Goal: Transaction & Acquisition: Obtain resource

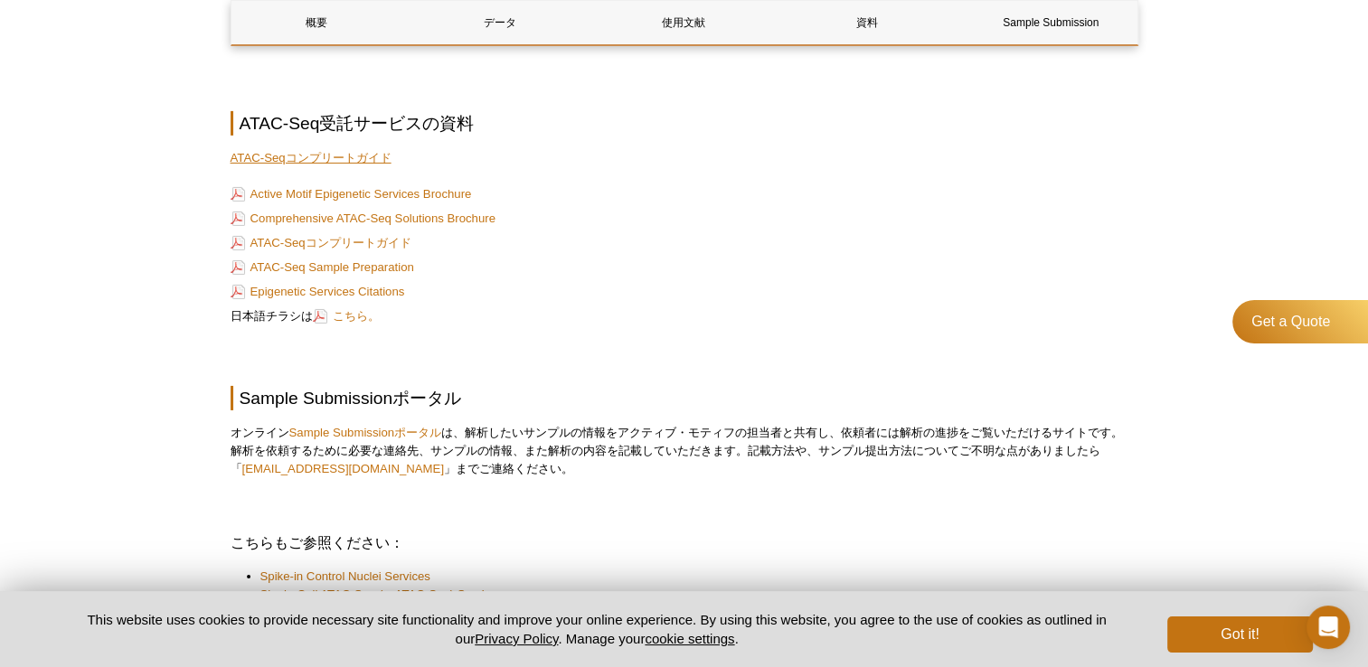
scroll to position [5924, 0]
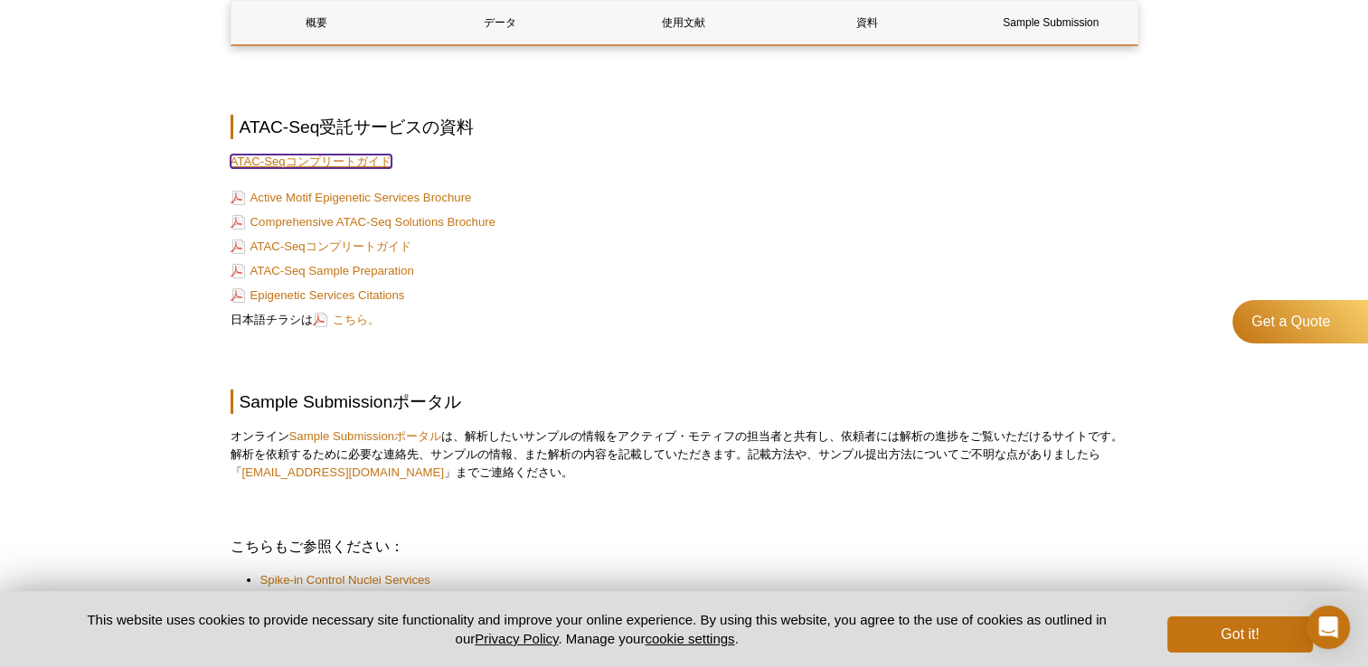
click at [350, 156] on link "ATAC-Seqコンプリートガイド" at bounding box center [311, 162] width 161 height 14
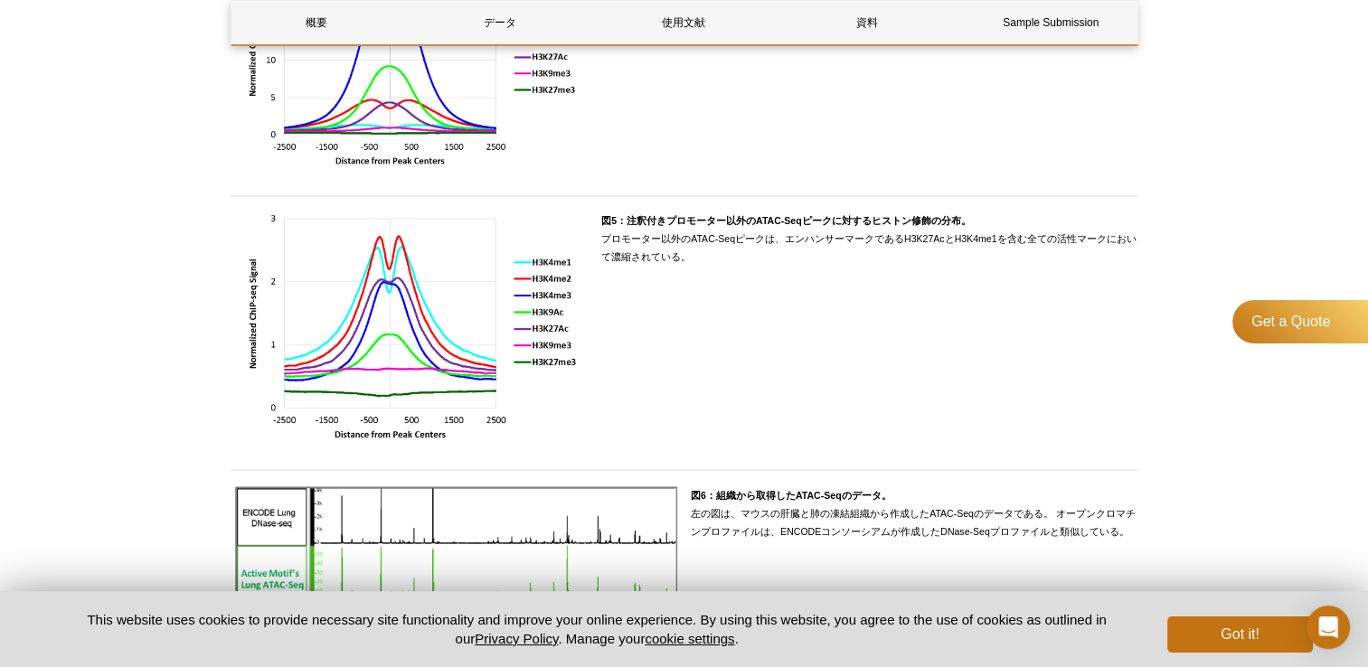
scroll to position [2734, 0]
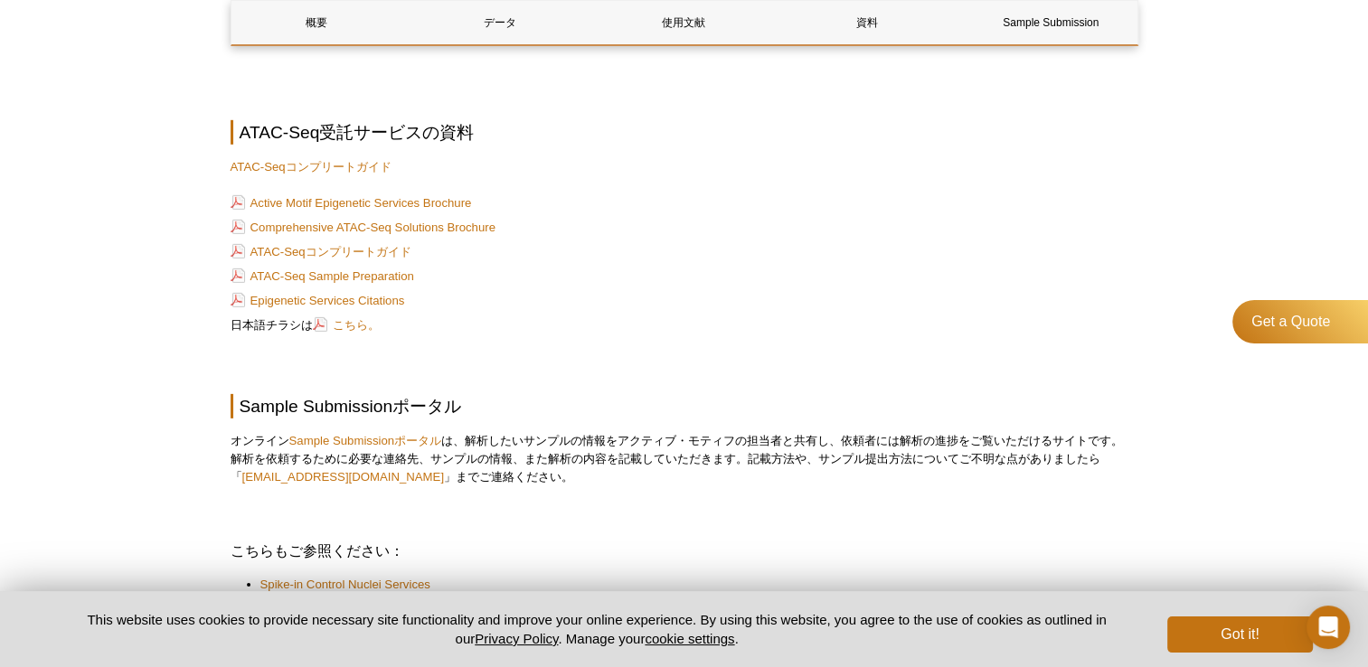
scroll to position [5498, 0]
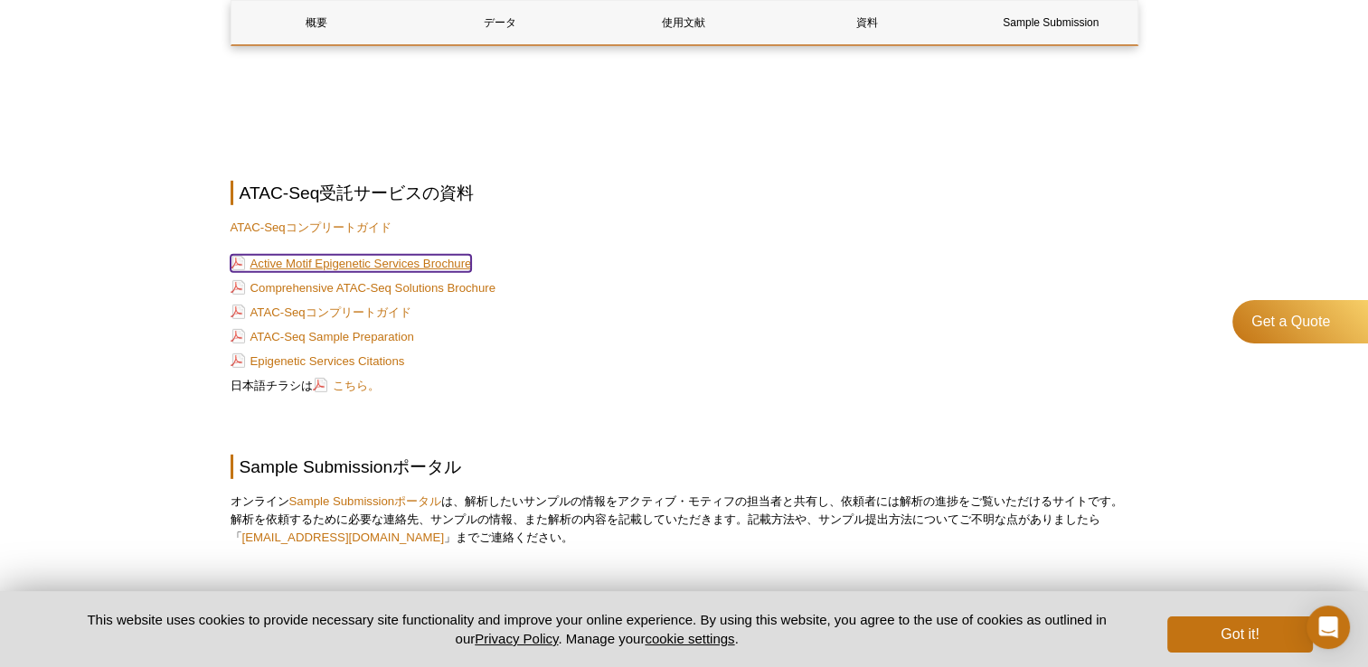
click at [341, 255] on link "Active Motif Epigenetic Services Brochure" at bounding box center [351, 263] width 241 height 17
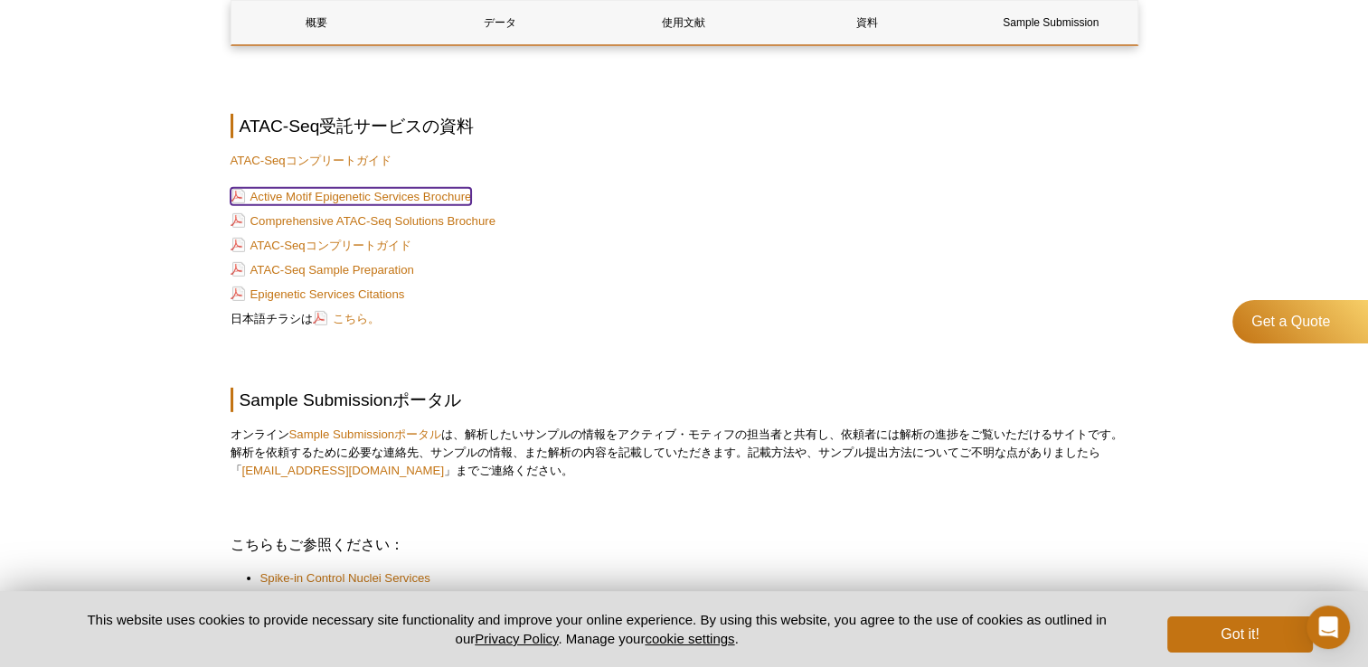
scroll to position [5570, 0]
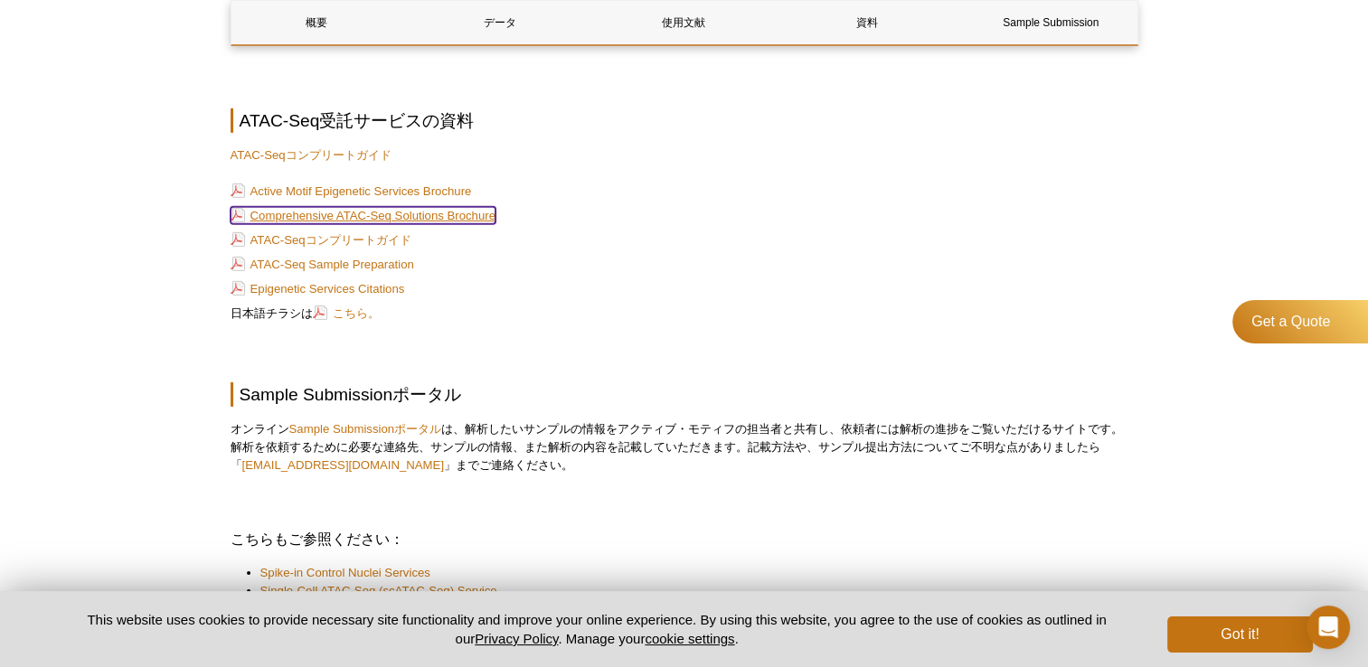
click at [420, 207] on link "Comprehensive ATAC-Seq Solutions Brochure" at bounding box center [363, 215] width 265 height 17
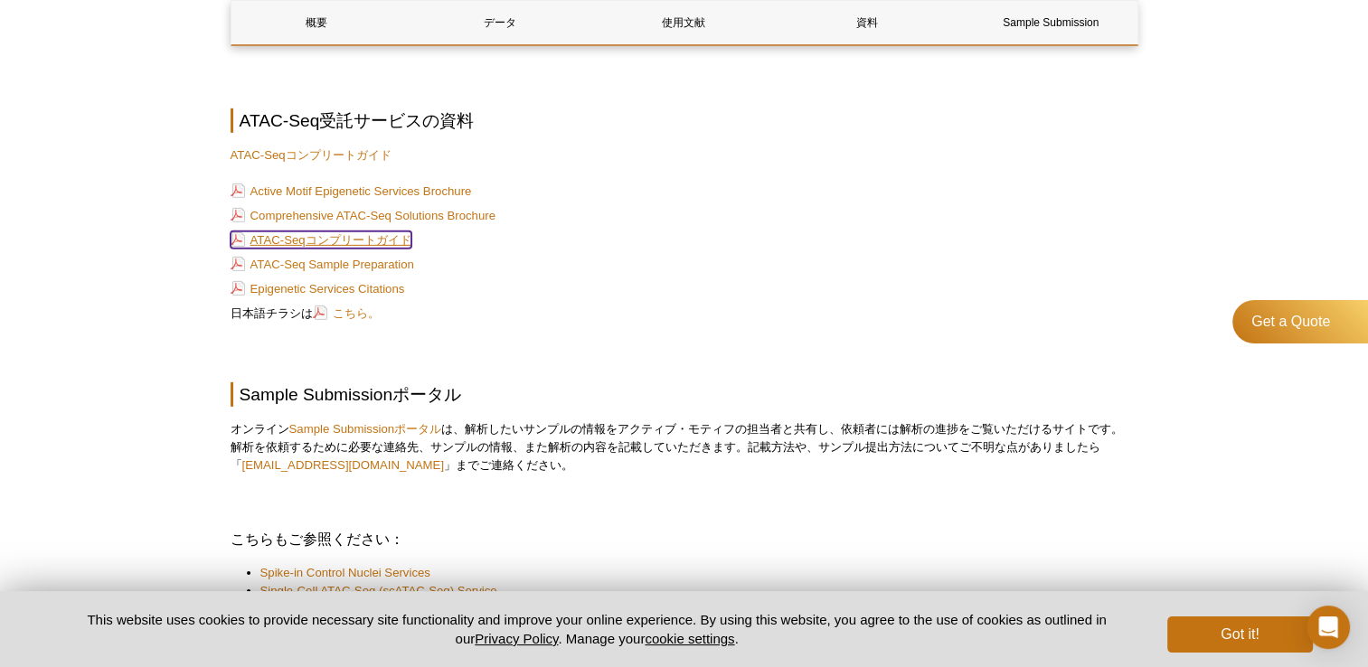
click at [392, 231] on link "ATAC-Seqコンプリートガイド" at bounding box center [321, 239] width 181 height 17
click at [398, 256] on link "ATAC-Seq Sample Preparation" at bounding box center [323, 264] width 184 height 17
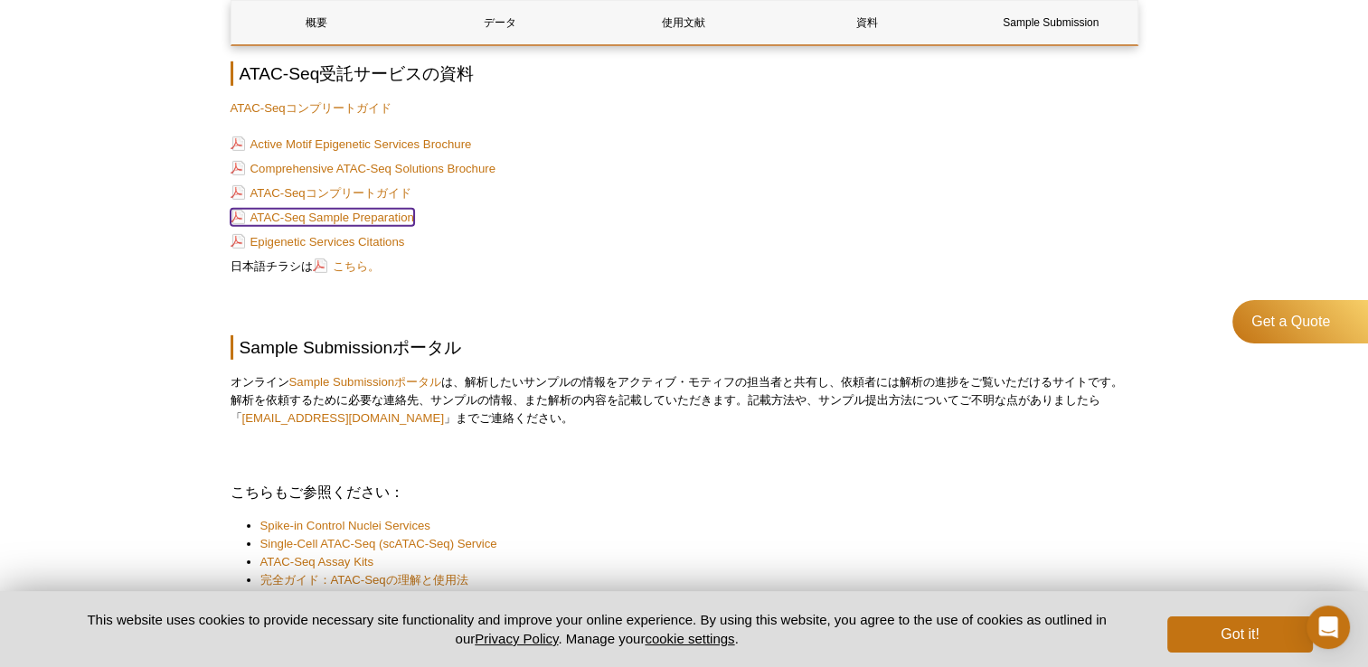
scroll to position [5617, 0]
click at [376, 233] on link "Epigenetic Services Citations" at bounding box center [318, 241] width 175 height 17
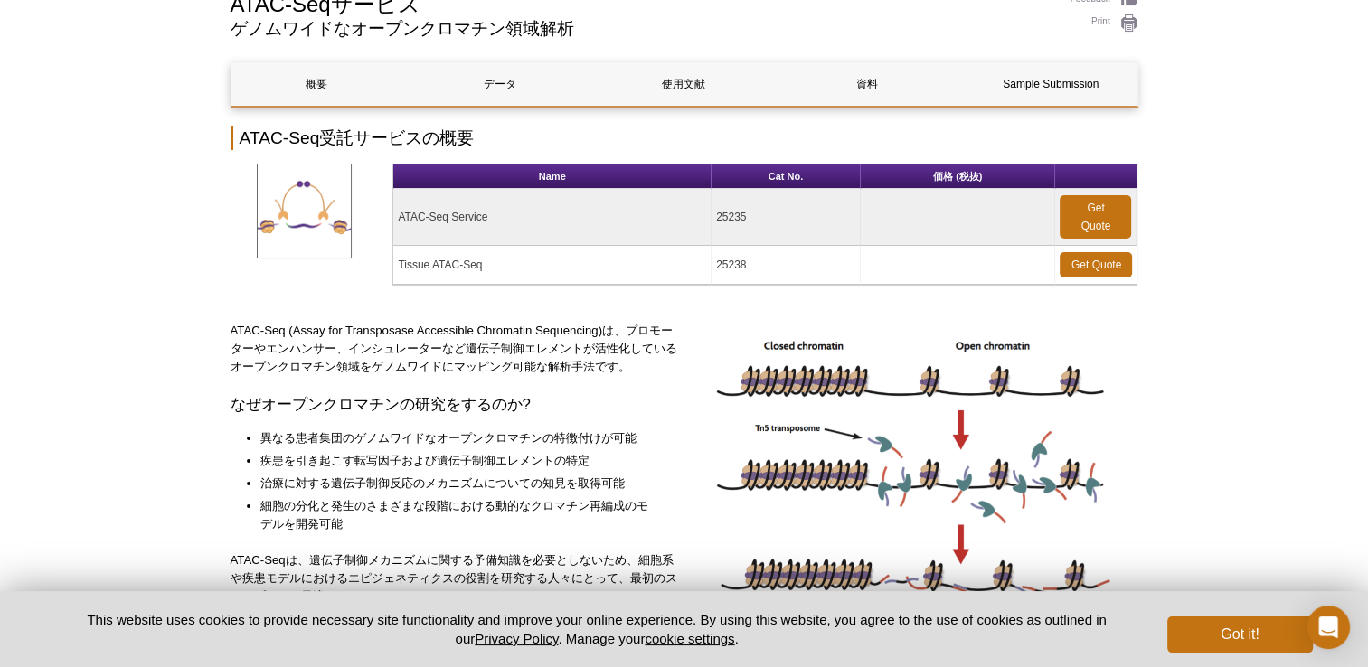
scroll to position [0, 0]
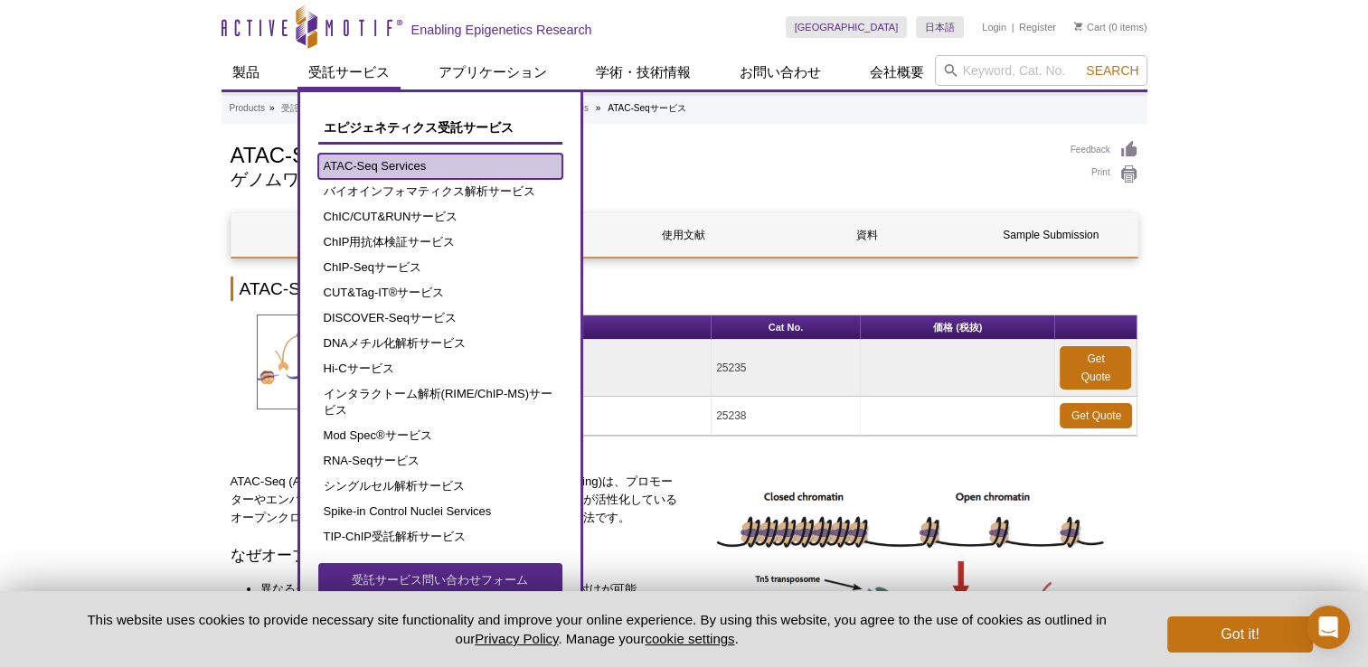
click at [401, 168] on link "ATAC-Seq Services" at bounding box center [440, 166] width 244 height 25
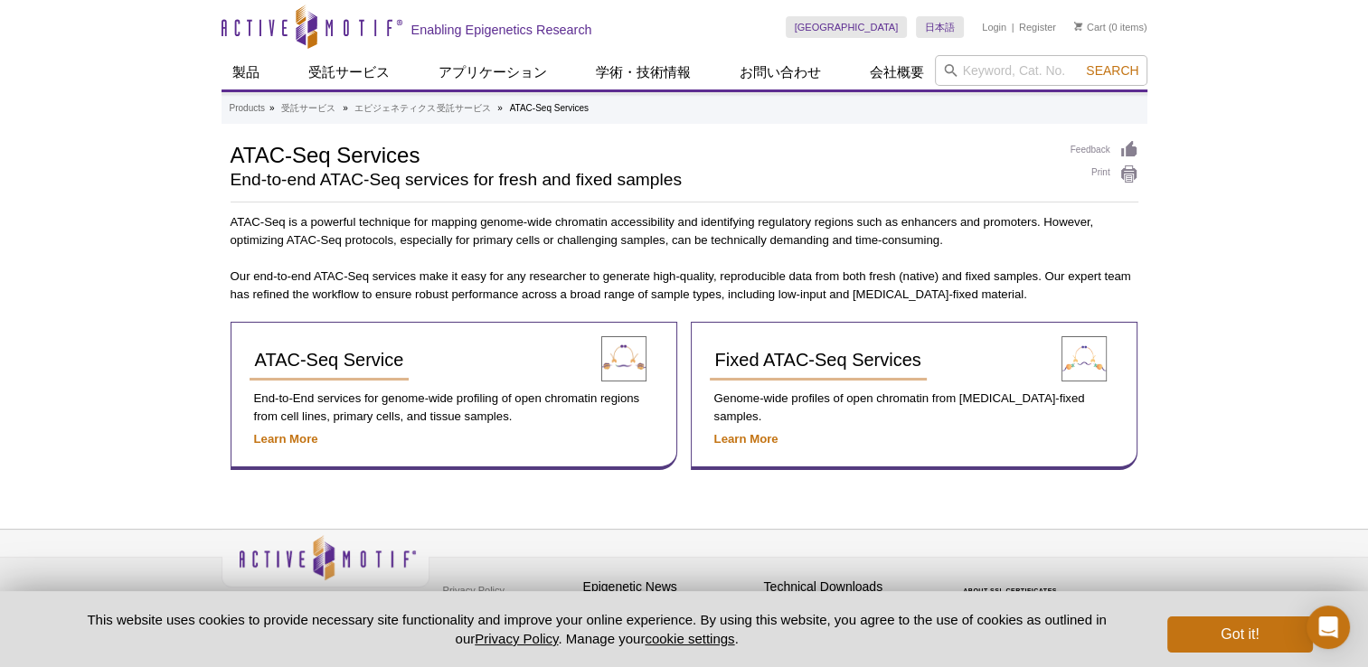
scroll to position [18, 0]
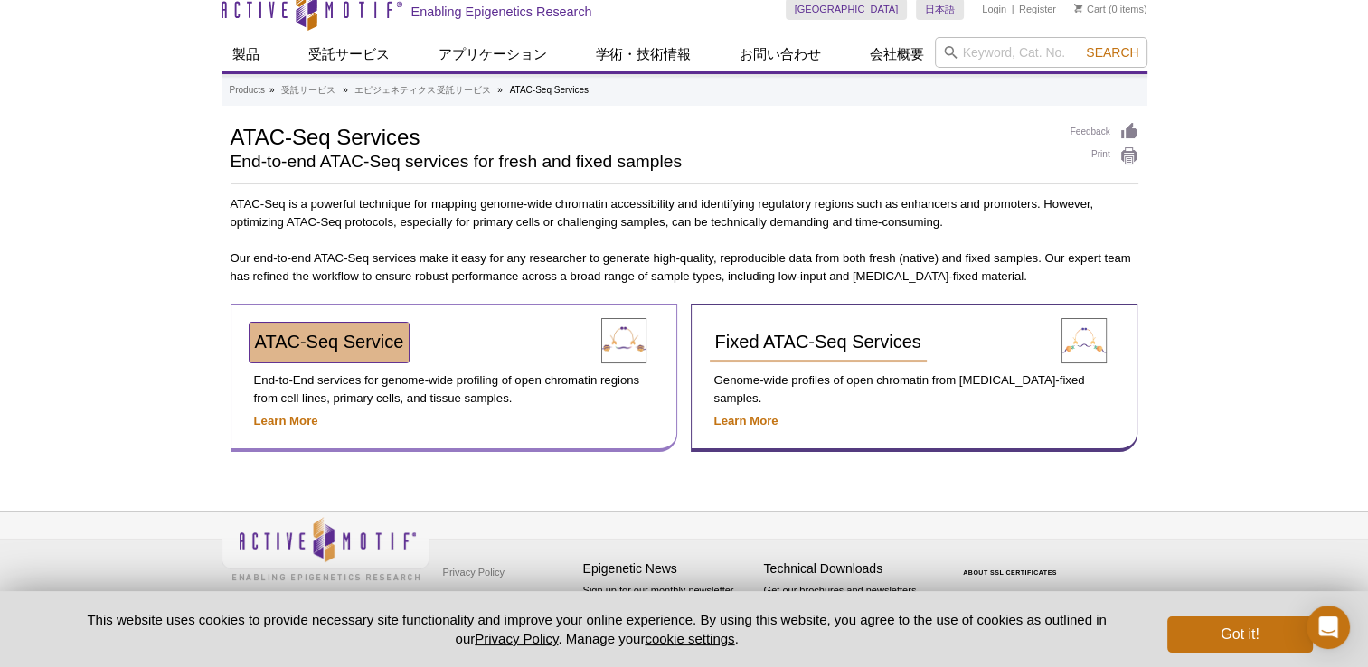
click at [383, 350] on span "ATAC-Seq Service" at bounding box center [329, 342] width 149 height 20
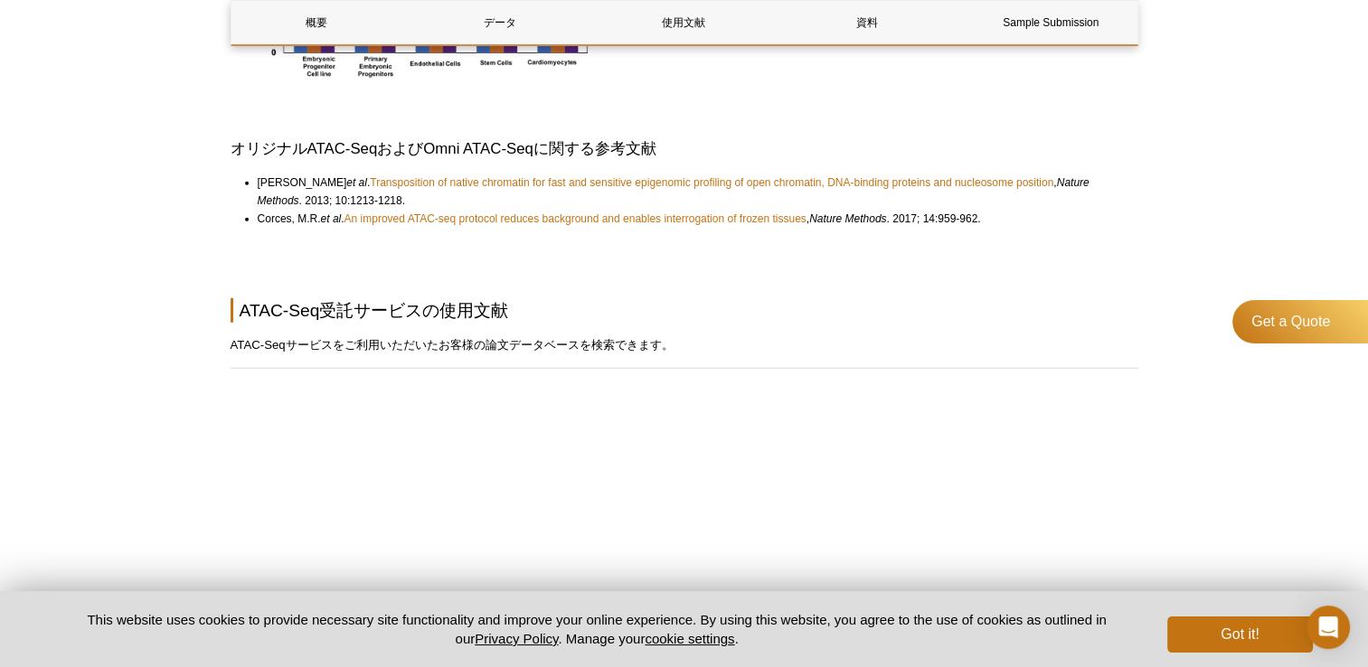
scroll to position [4882, 0]
click at [637, 299] on h2 "ATAC-Seq受託サービスの使用文献" at bounding box center [685, 309] width 908 height 24
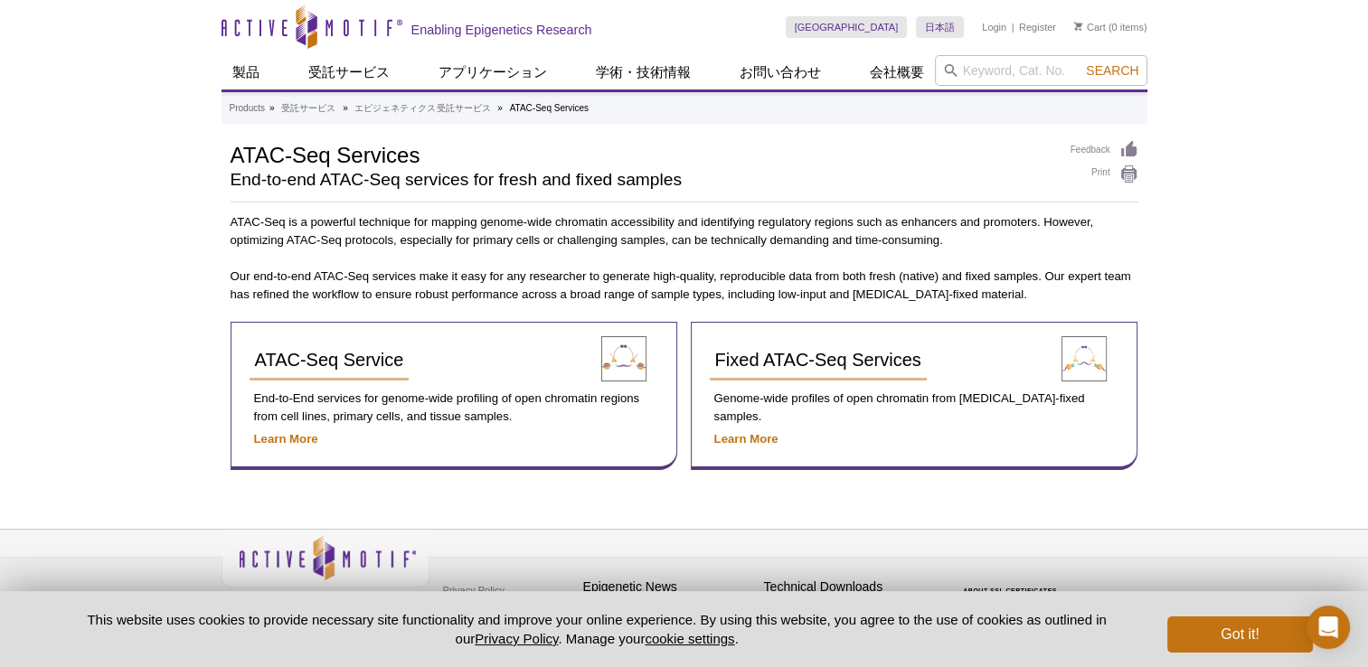
scroll to position [17, 0]
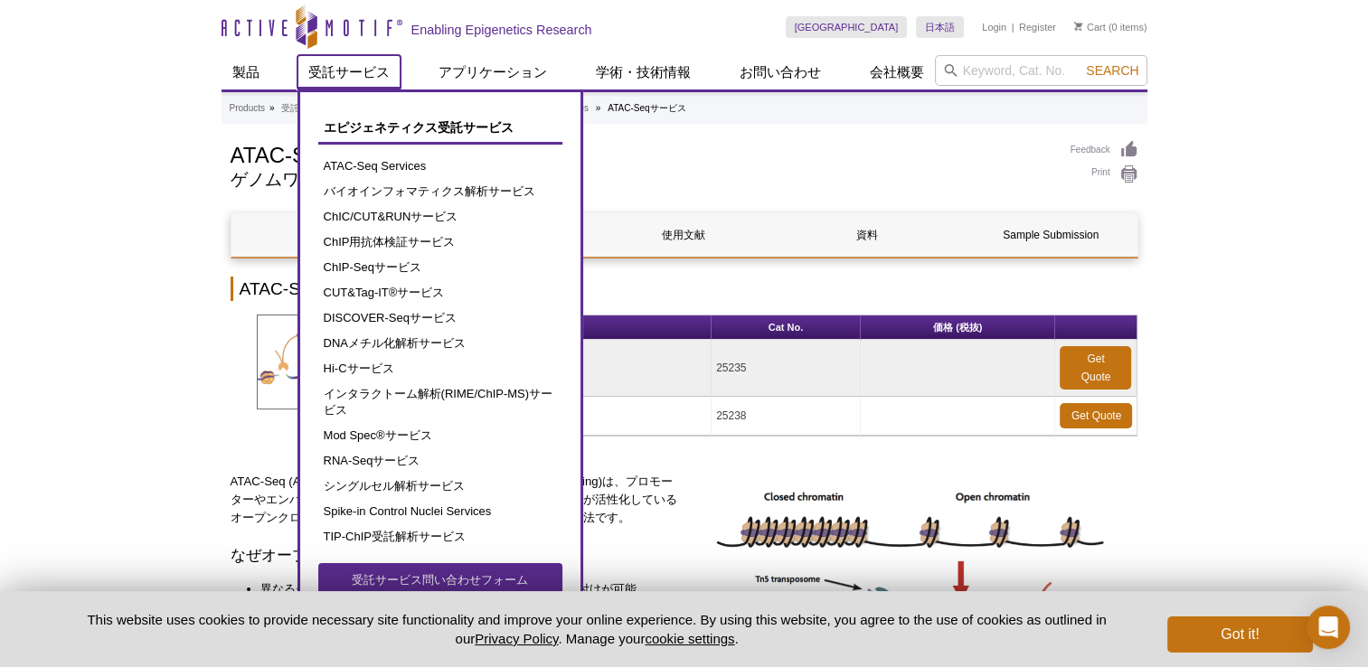
click at [370, 69] on link "受託サービス" at bounding box center [348, 72] width 103 height 34
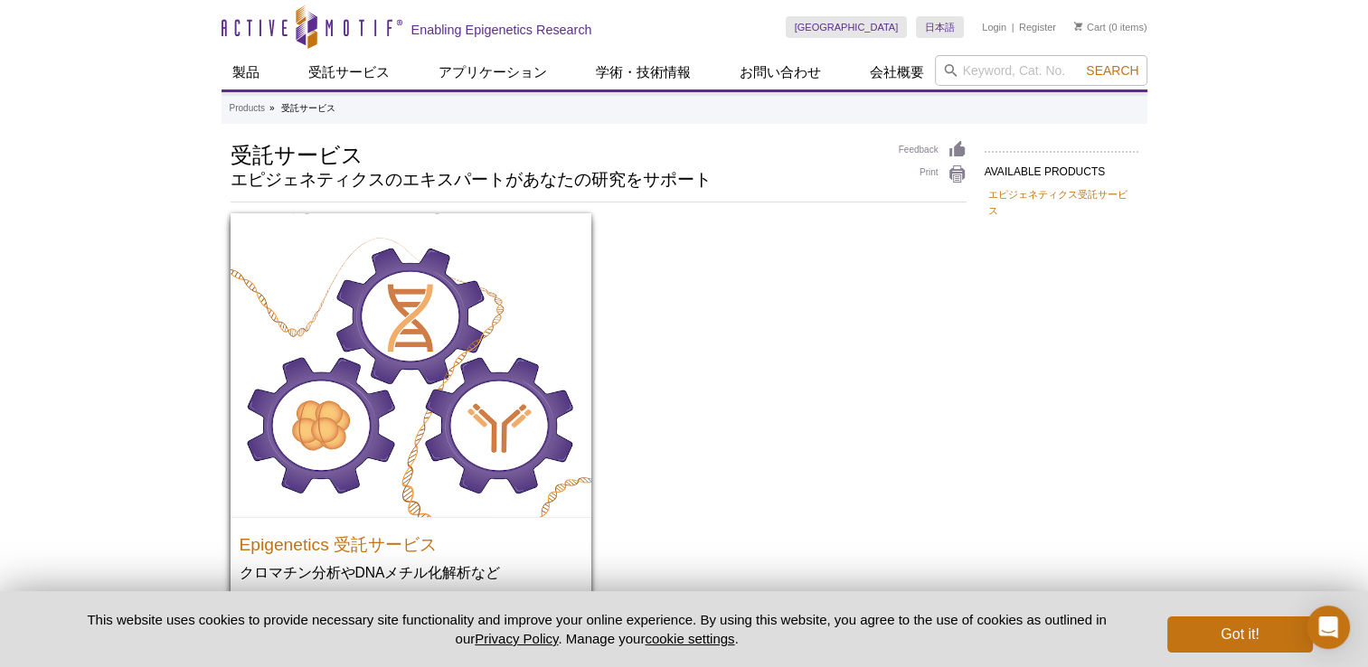
scroll to position [148, 0]
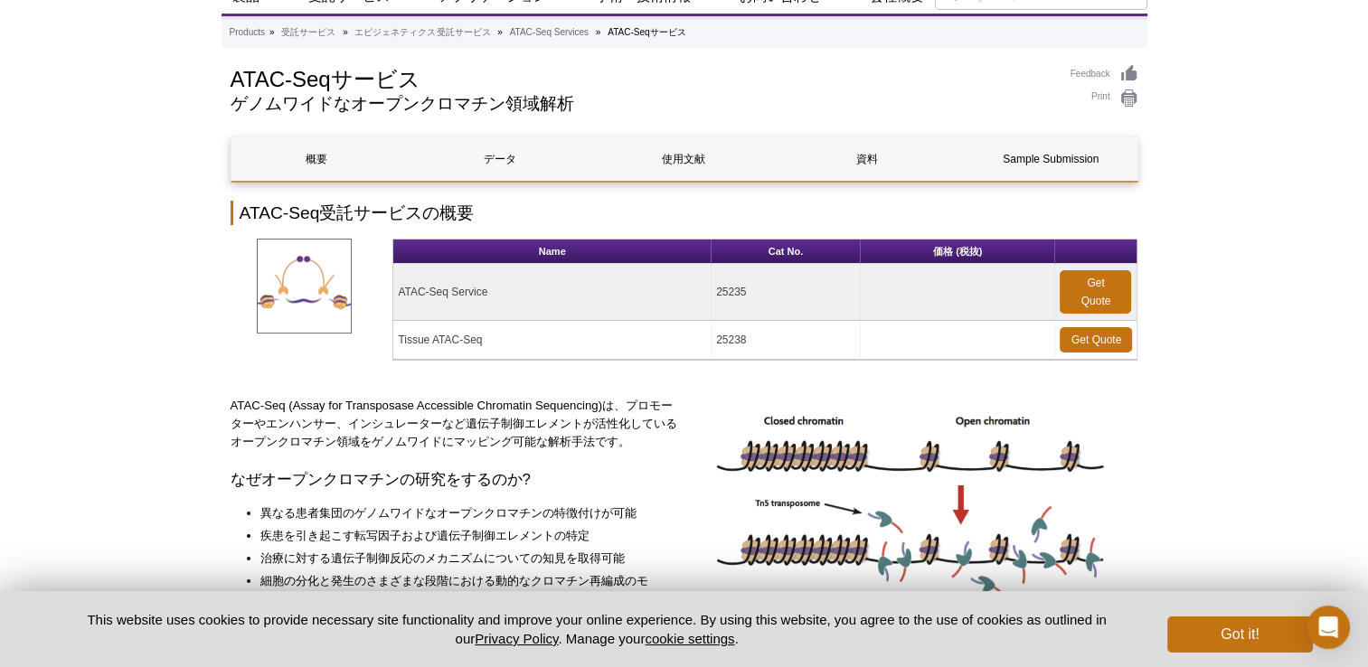
scroll to position [78, 0]
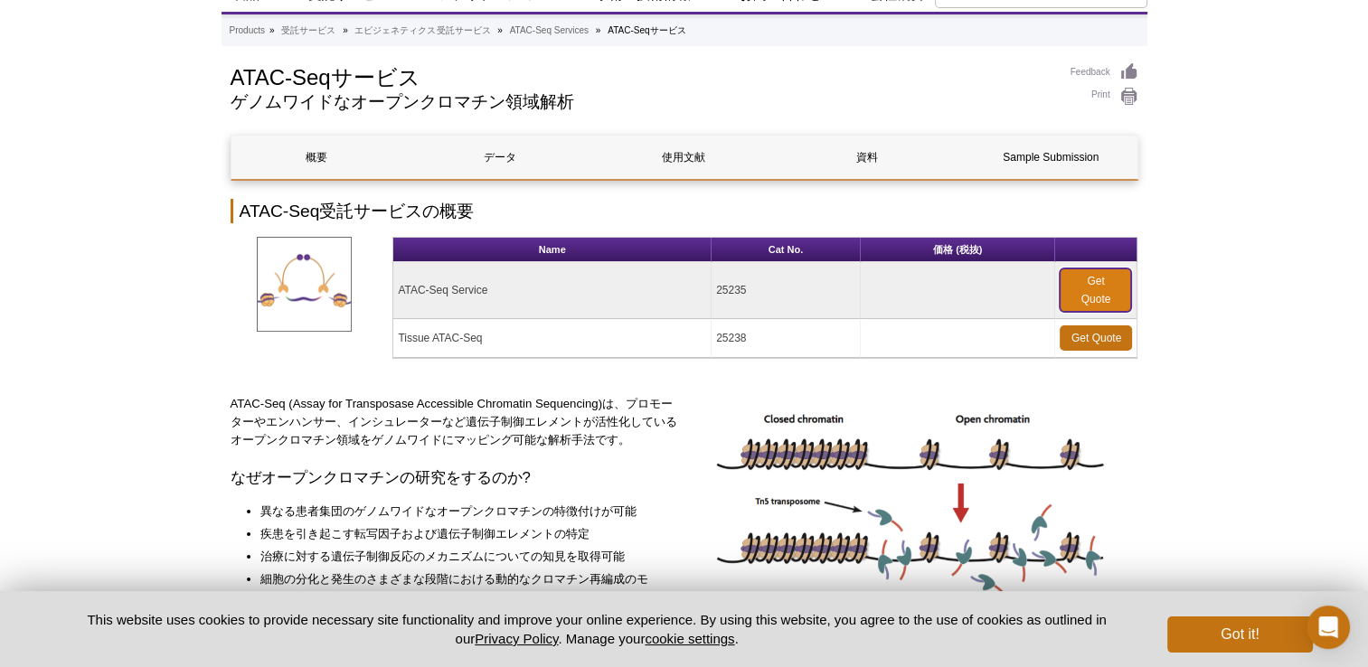
click at [1084, 272] on link "Get Quote" at bounding box center [1095, 290] width 71 height 43
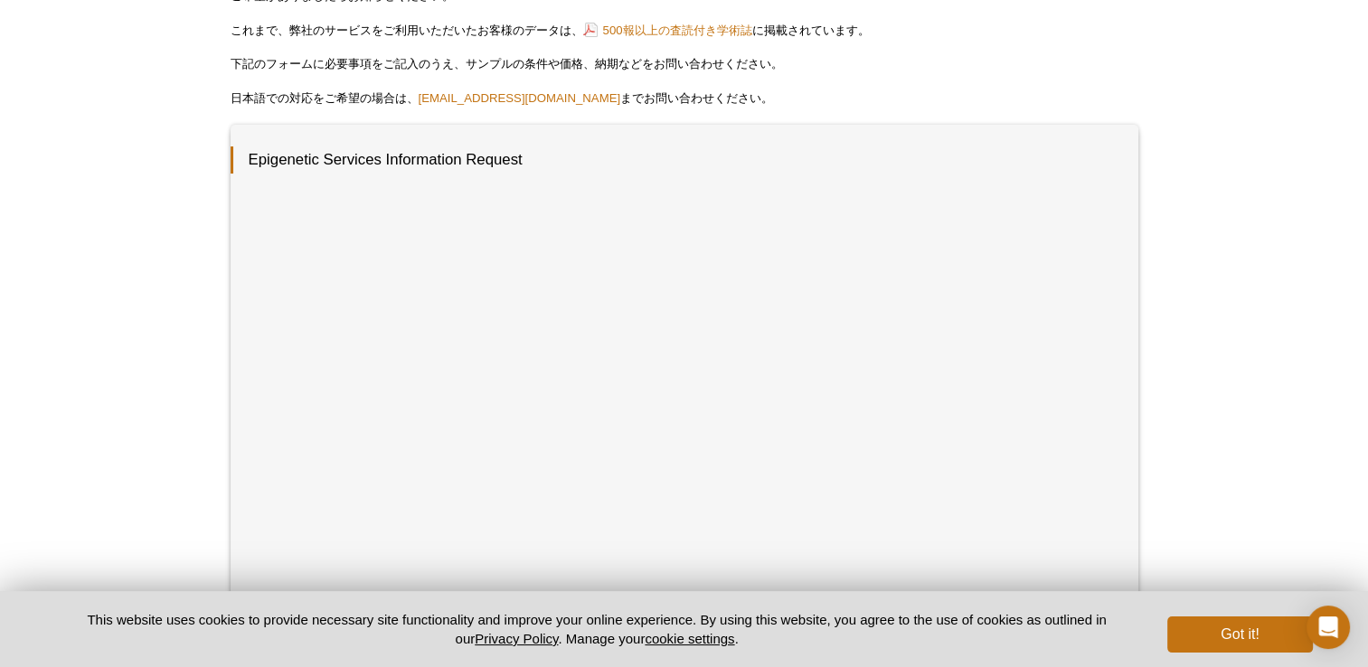
scroll to position [194, 0]
click at [543, 95] on link "[EMAIL_ADDRESS][DOMAIN_NAME]" at bounding box center [520, 99] width 203 height 14
click at [510, 100] on link "[EMAIL_ADDRESS][DOMAIN_NAME]" at bounding box center [520, 99] width 203 height 14
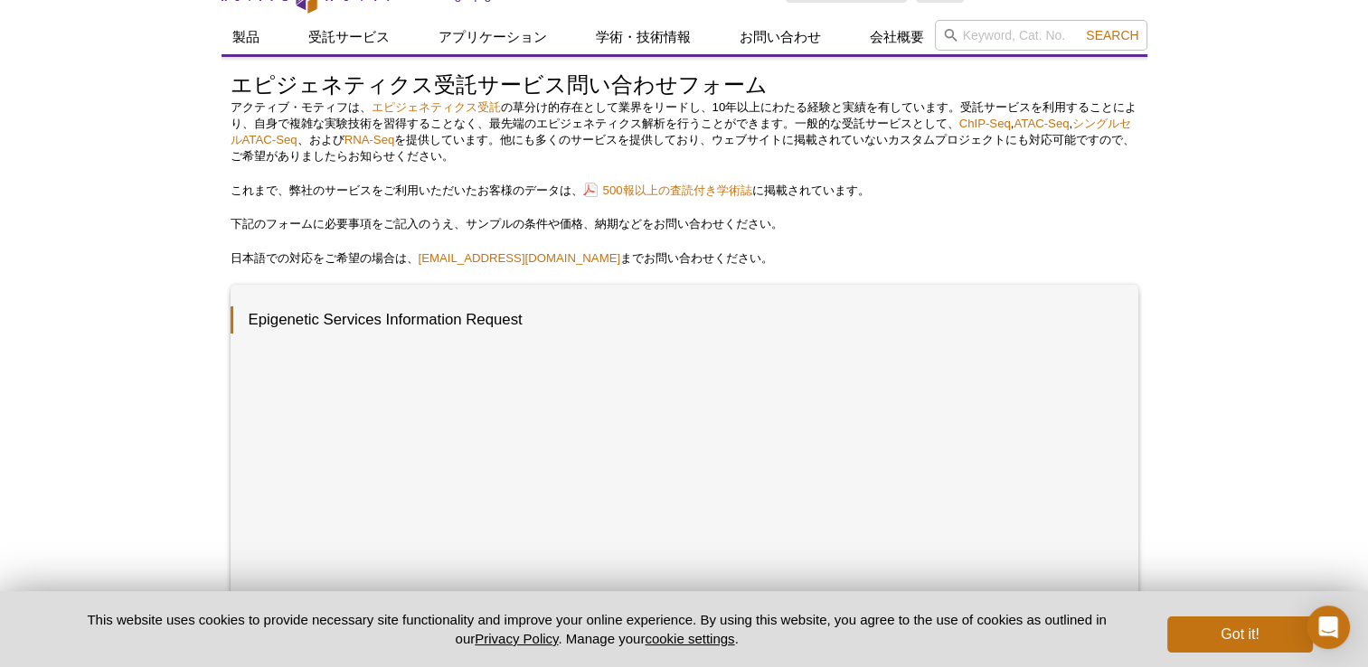
scroll to position [39, 0]
